Goal: Feedback & Contribution: Leave review/rating

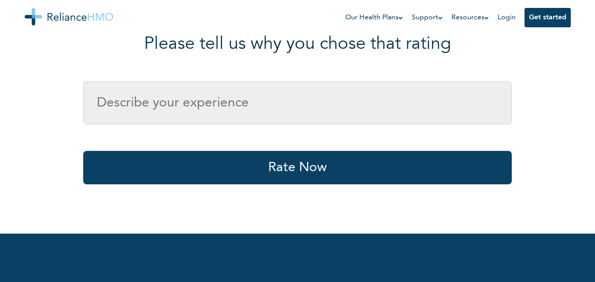
scroll to position [176, 0]
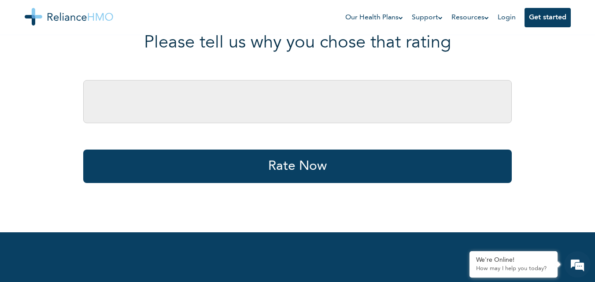
click at [122, 104] on input "text" at bounding box center [297, 101] width 429 height 43
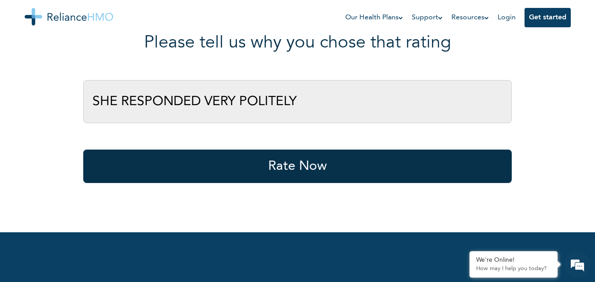
type input "SHE RESPONDED VERY POLITELY"
click at [191, 171] on button "Rate Now" at bounding box center [297, 166] width 429 height 33
